Goal: Navigation & Orientation: Understand site structure

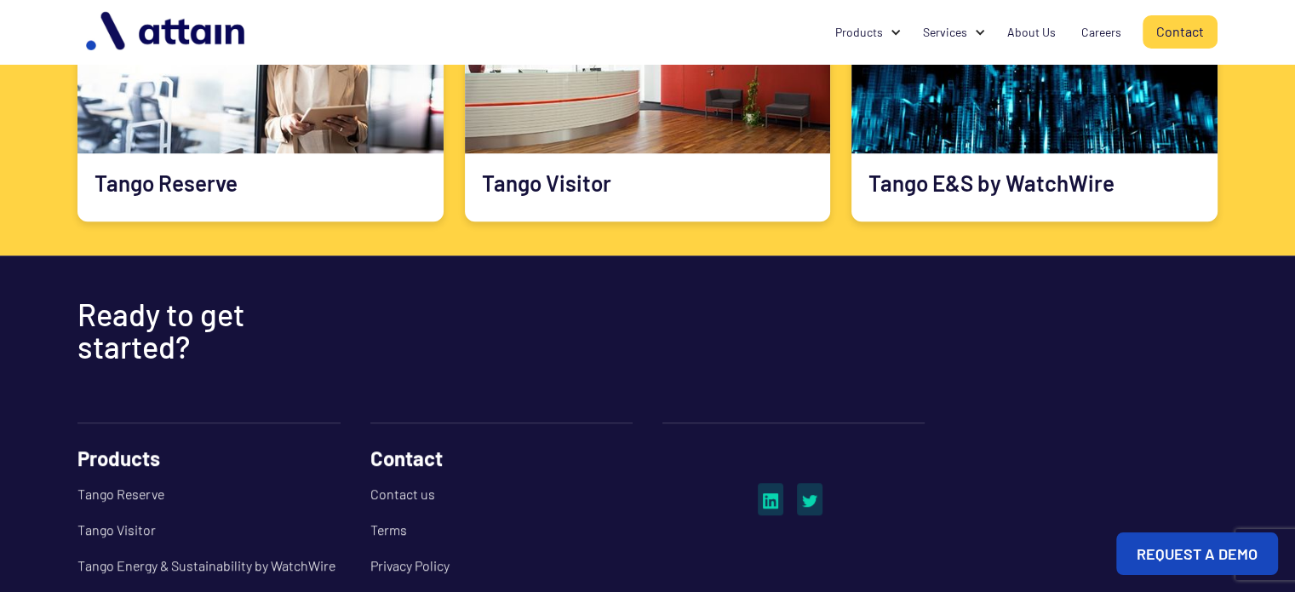
scroll to position [1145, 0]
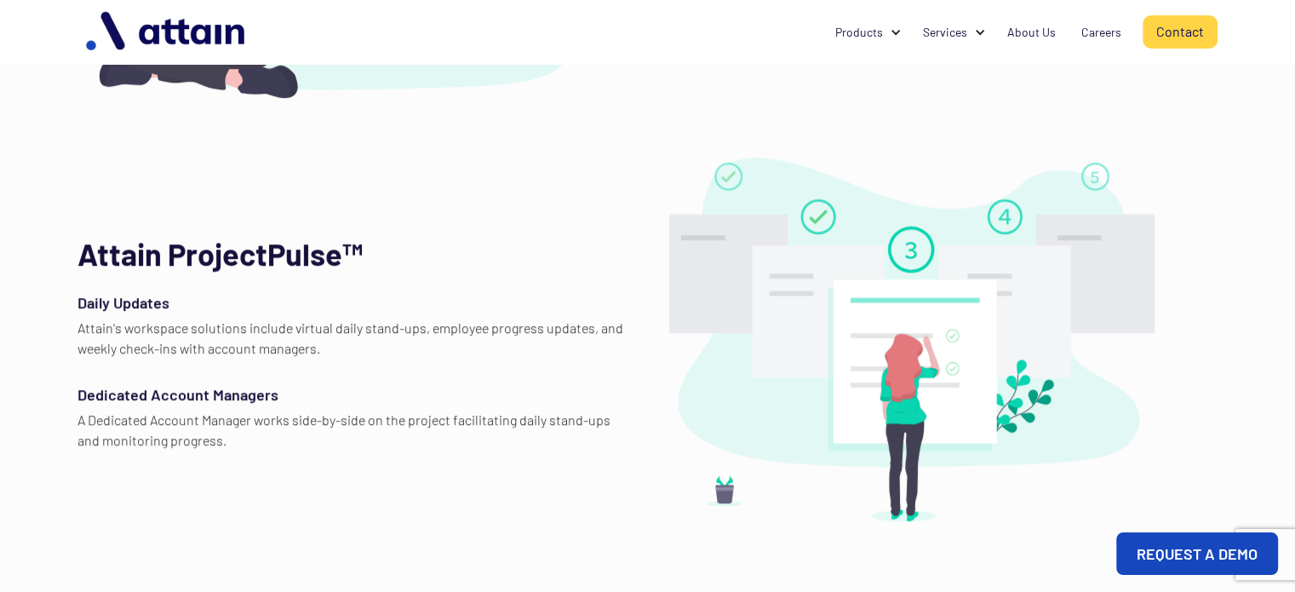
scroll to position [971, 0]
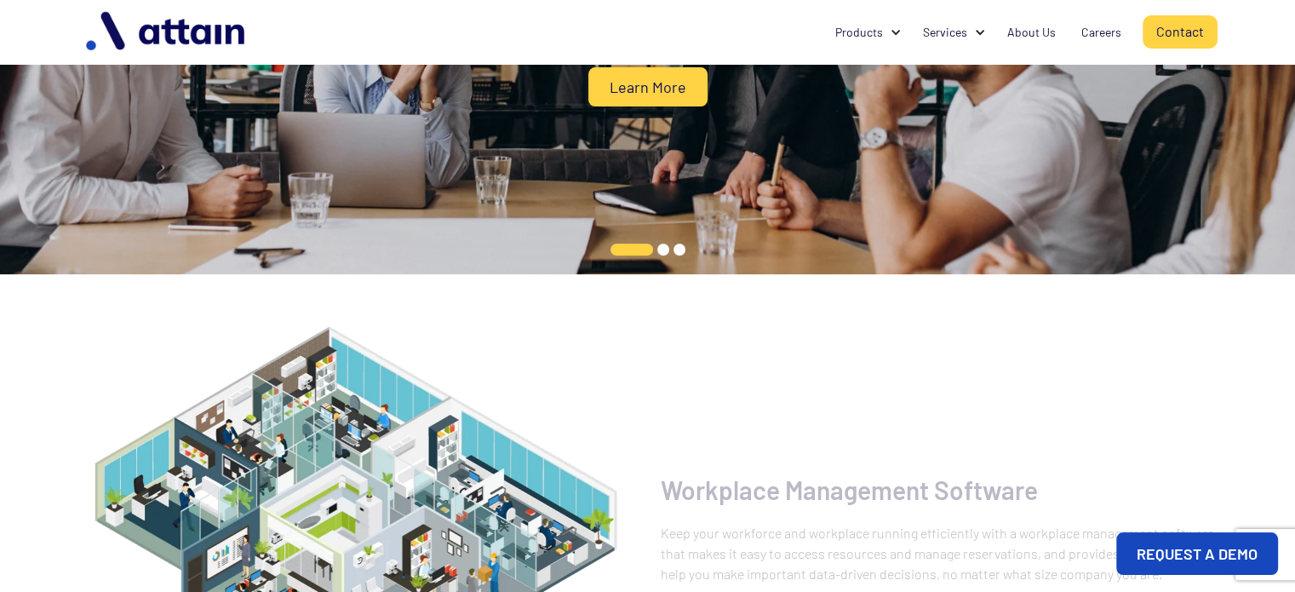
scroll to position [426, 0]
